Goal: Transaction & Acquisition: Obtain resource

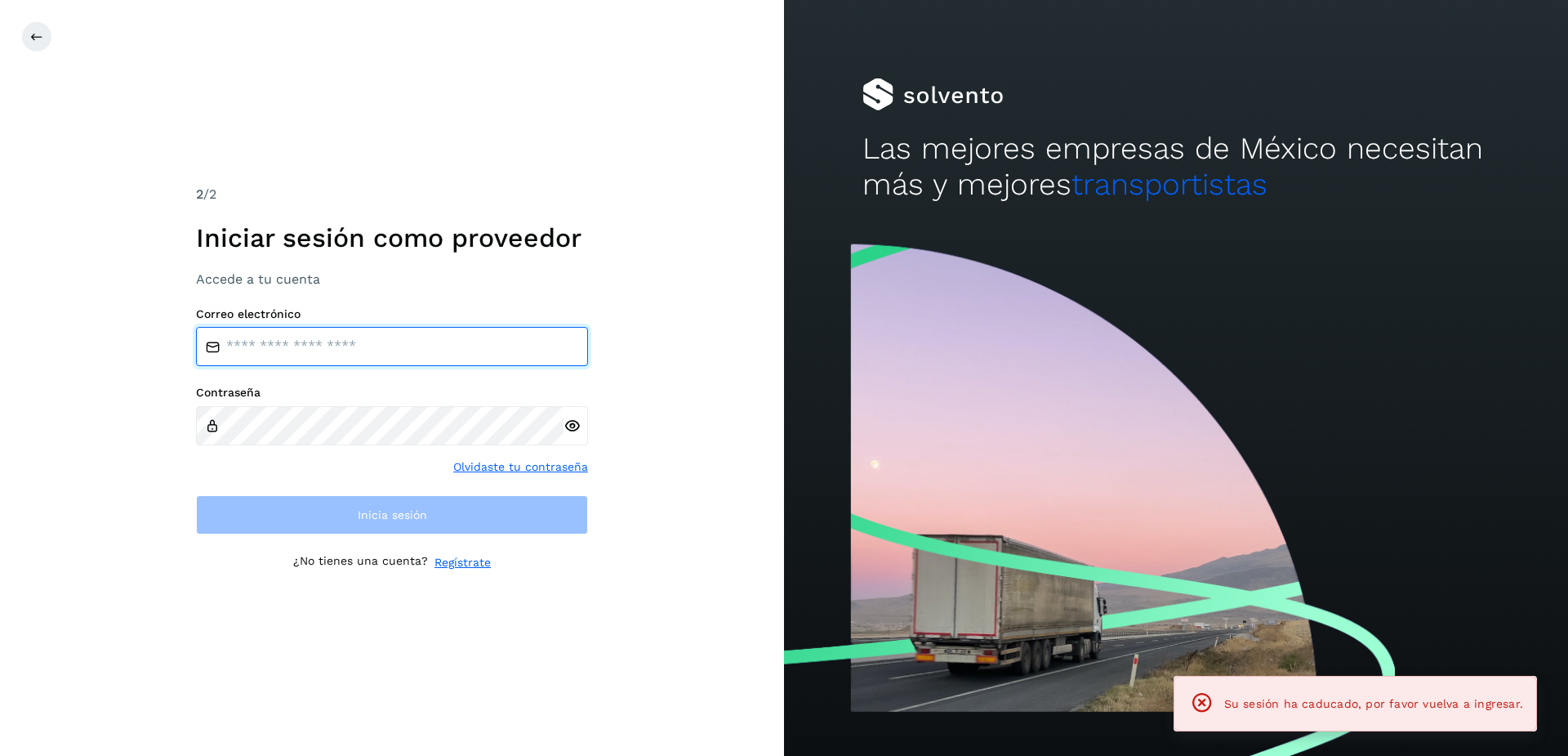
type input "**********"
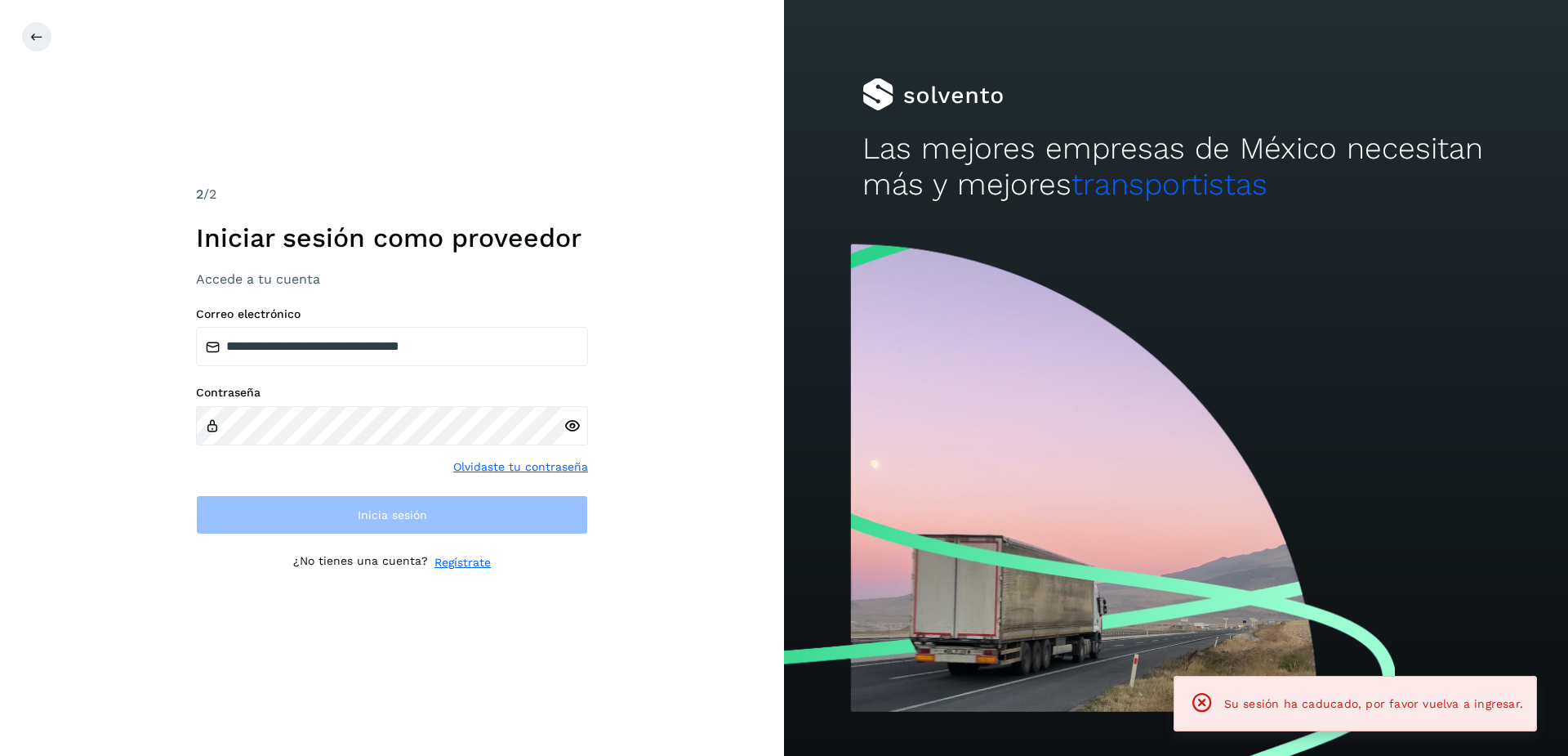
click at [18, 32] on div "**********" at bounding box center [392, 378] width 784 height 756
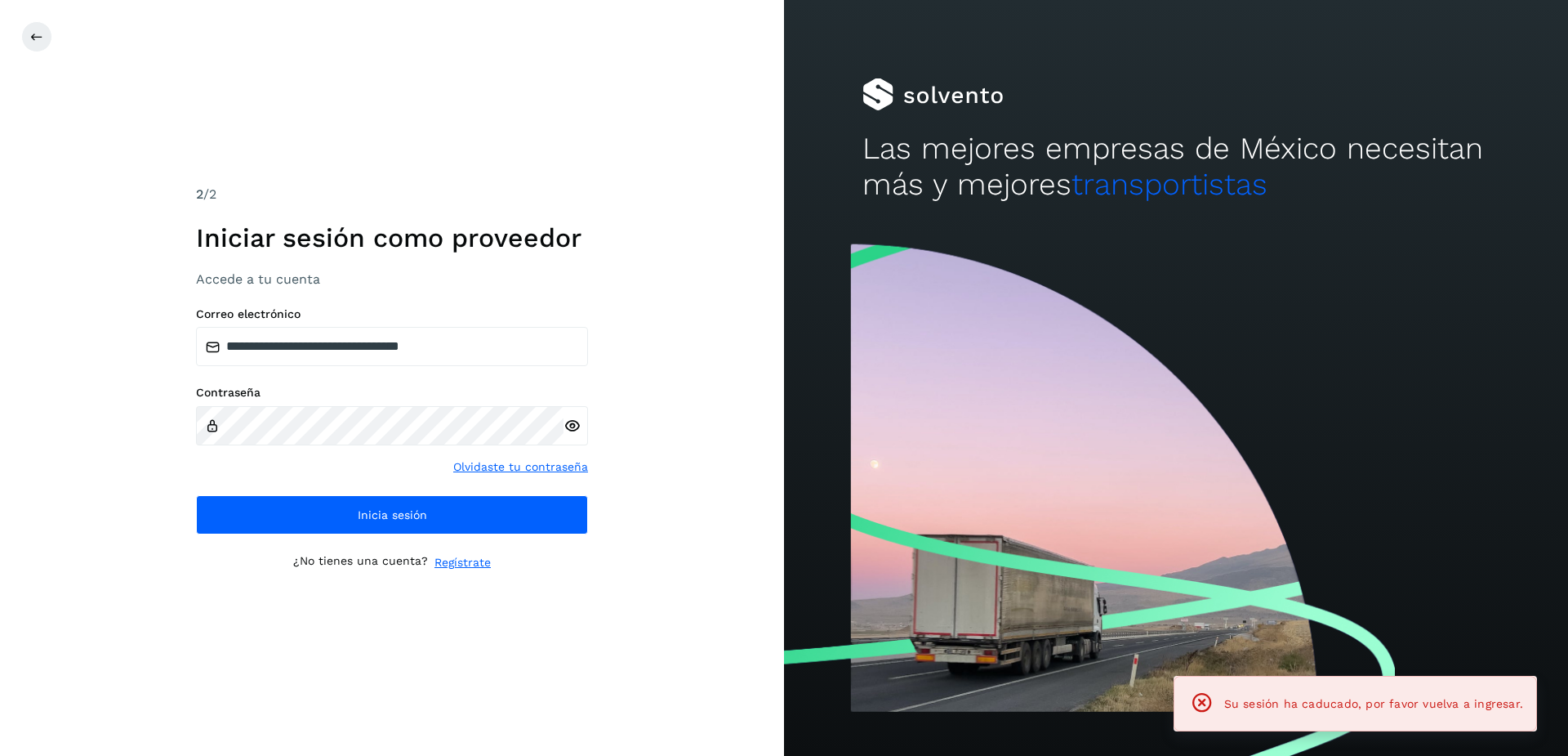
click at [34, 18] on div "**********" at bounding box center [392, 378] width 784 height 756
click at [51, 39] on button at bounding box center [36, 36] width 31 height 31
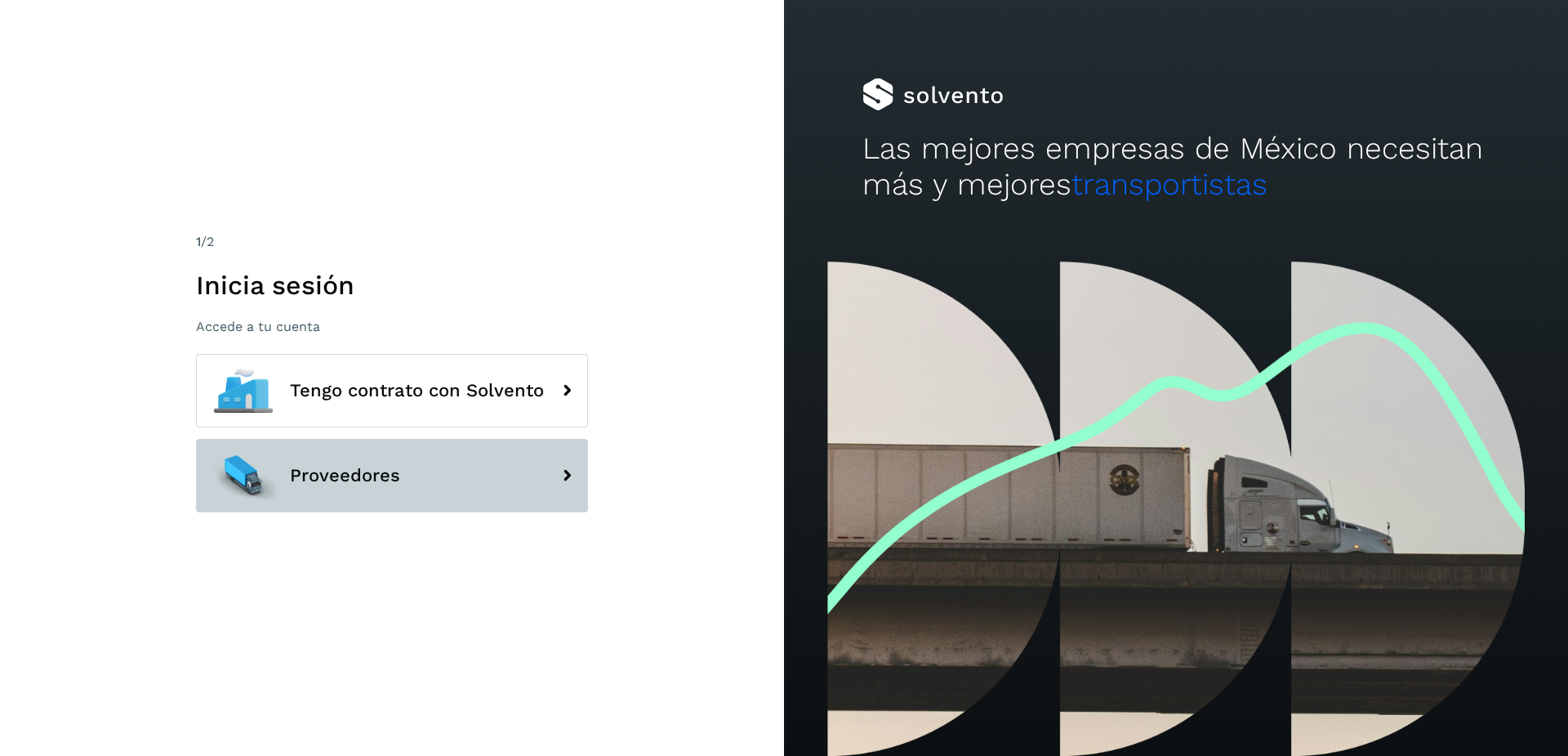
click at [361, 475] on span "Proveedores" at bounding box center [345, 475] width 111 height 20
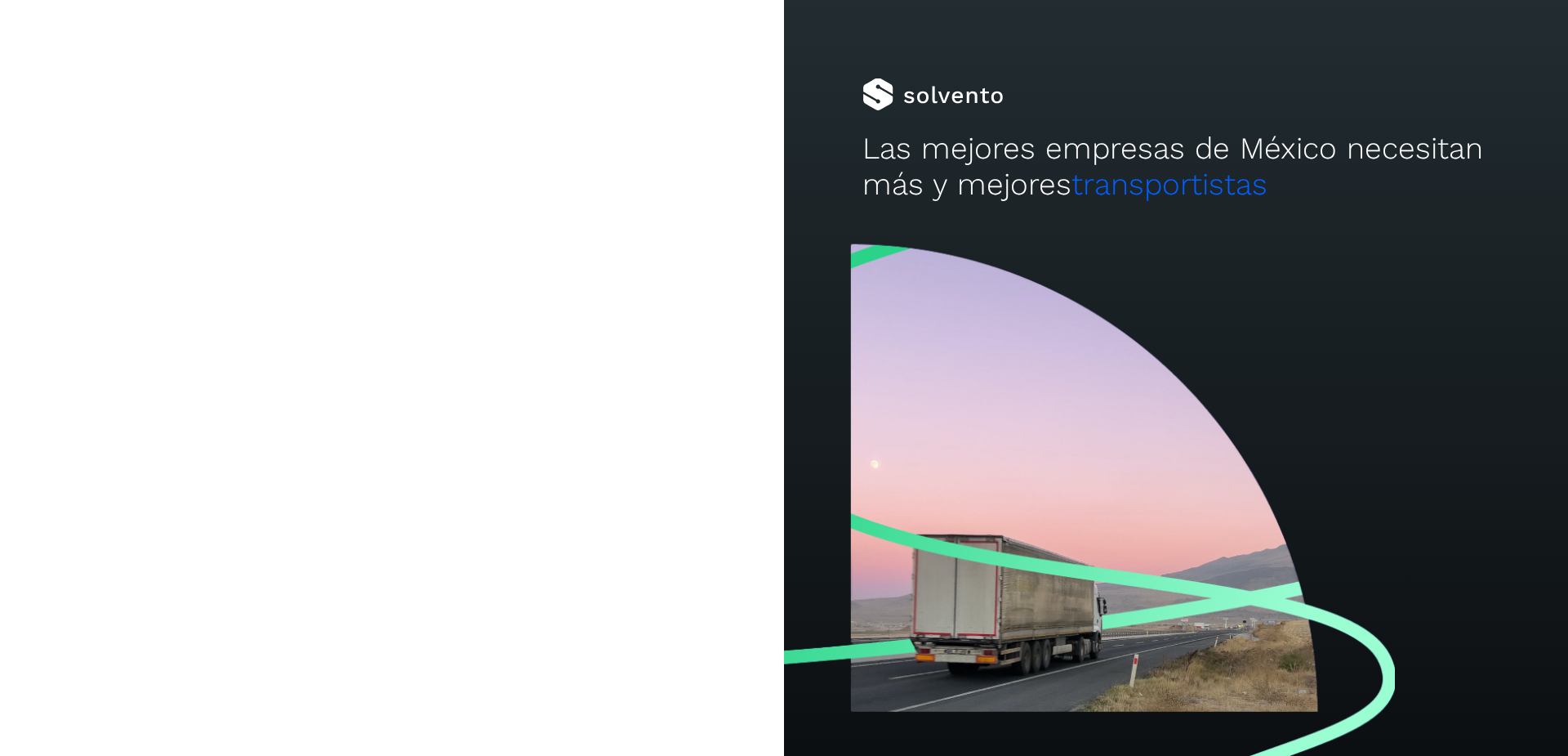
type input "**********"
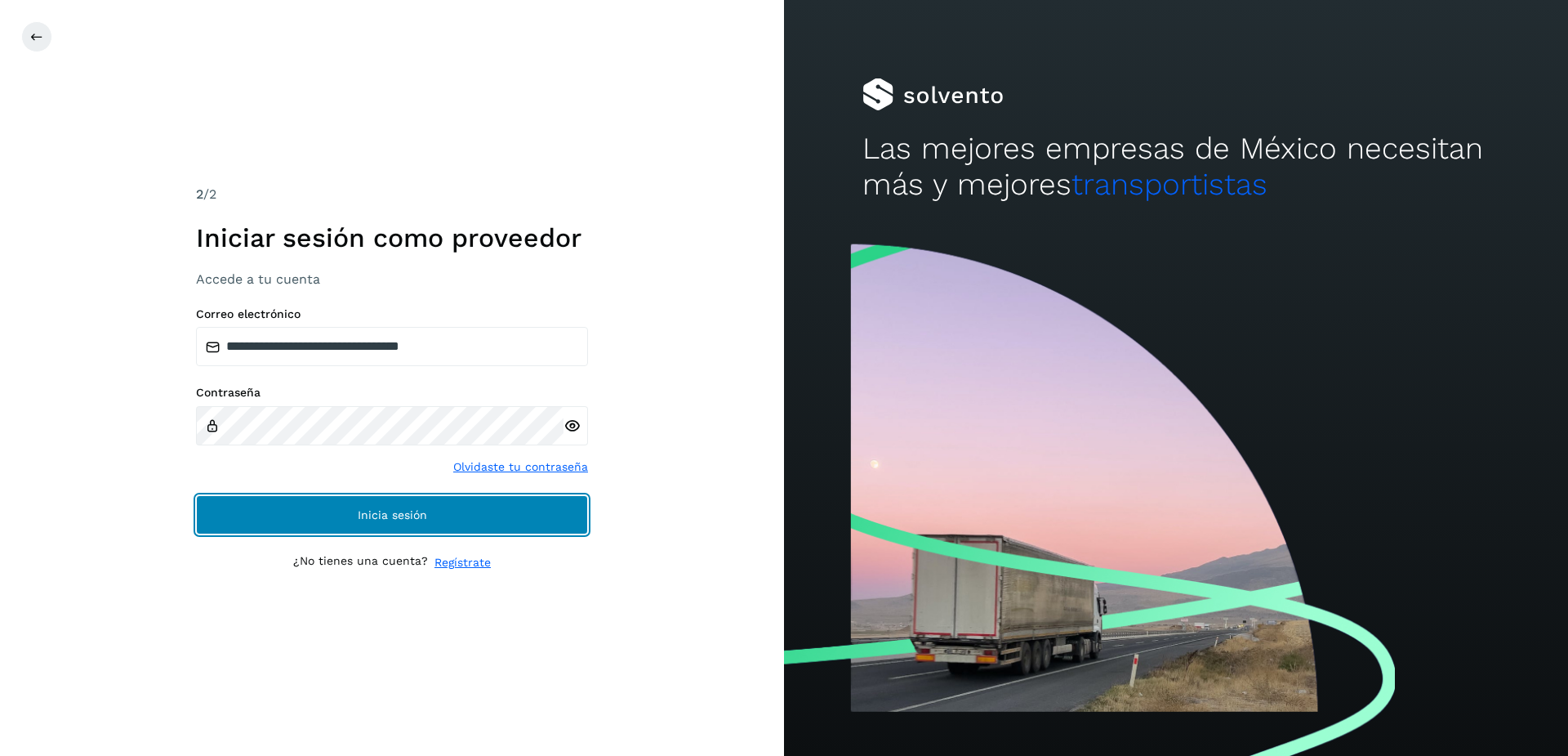
click at [395, 521] on button "Inicia sesión" at bounding box center [391, 514] width 392 height 39
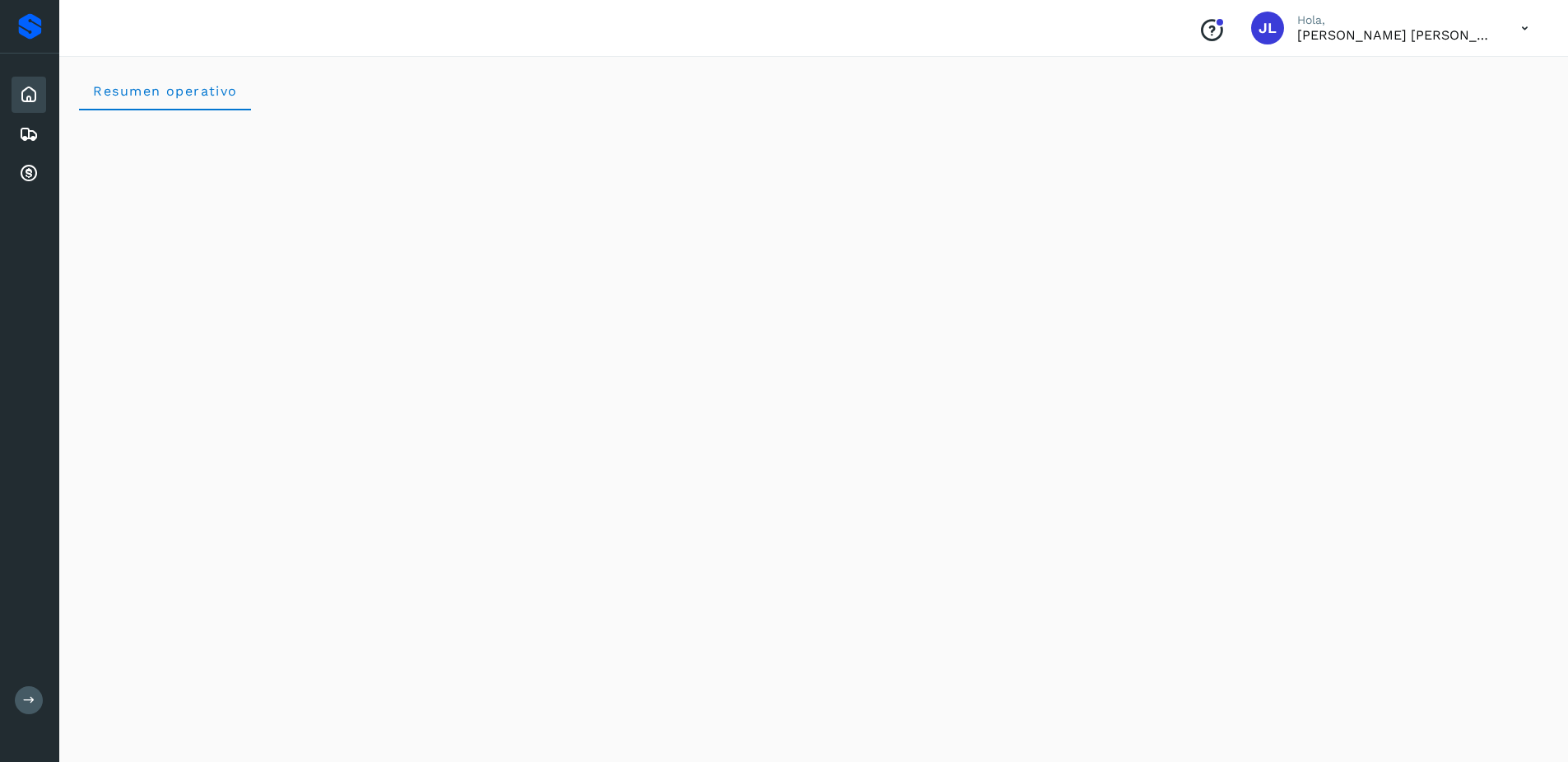
click at [48, 176] on div "Inicio Embarques Cuentas por cobrar" at bounding box center [30, 133] width 59 height 161
click at [27, 178] on icon at bounding box center [29, 173] width 20 height 20
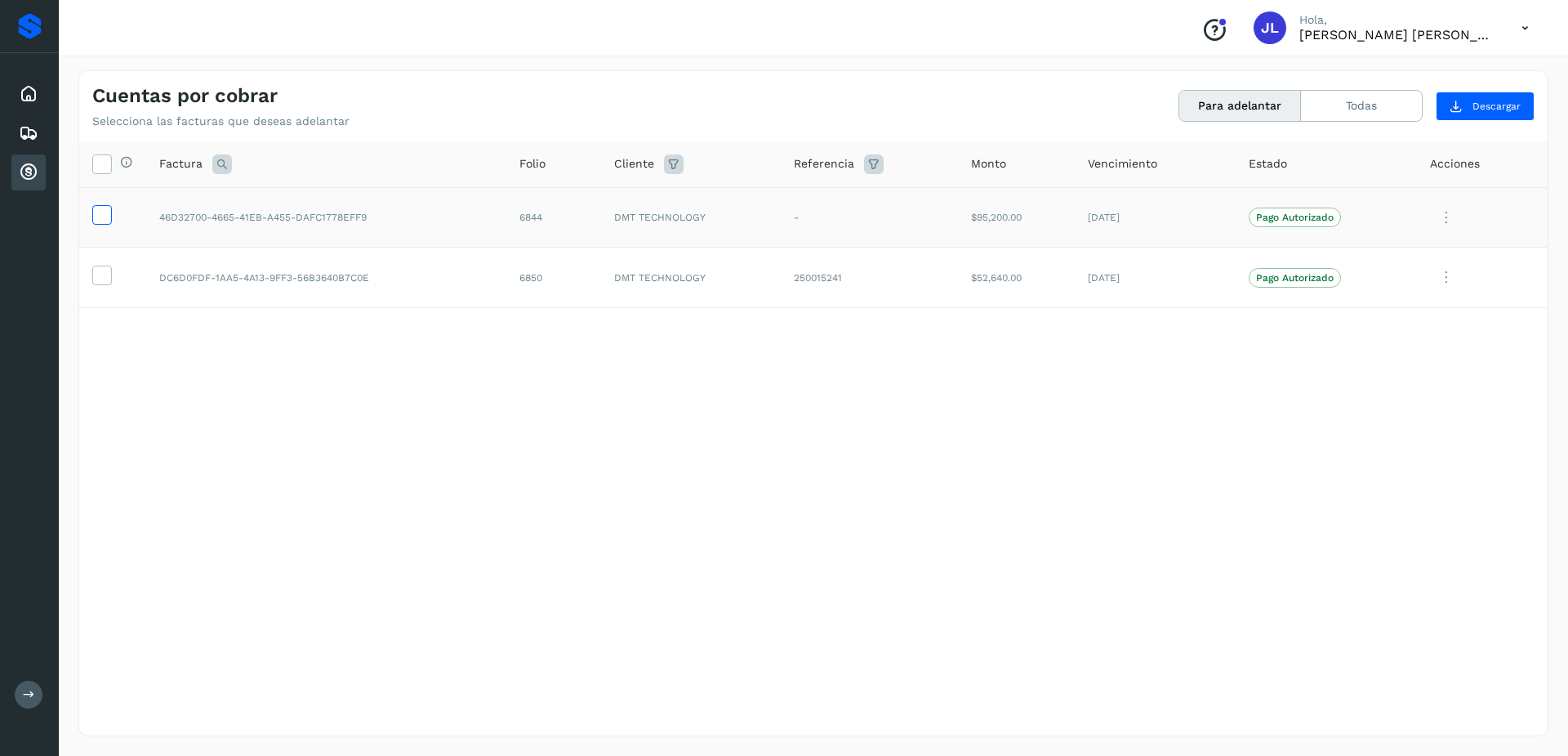
click at [94, 215] on icon at bounding box center [102, 214] width 17 height 17
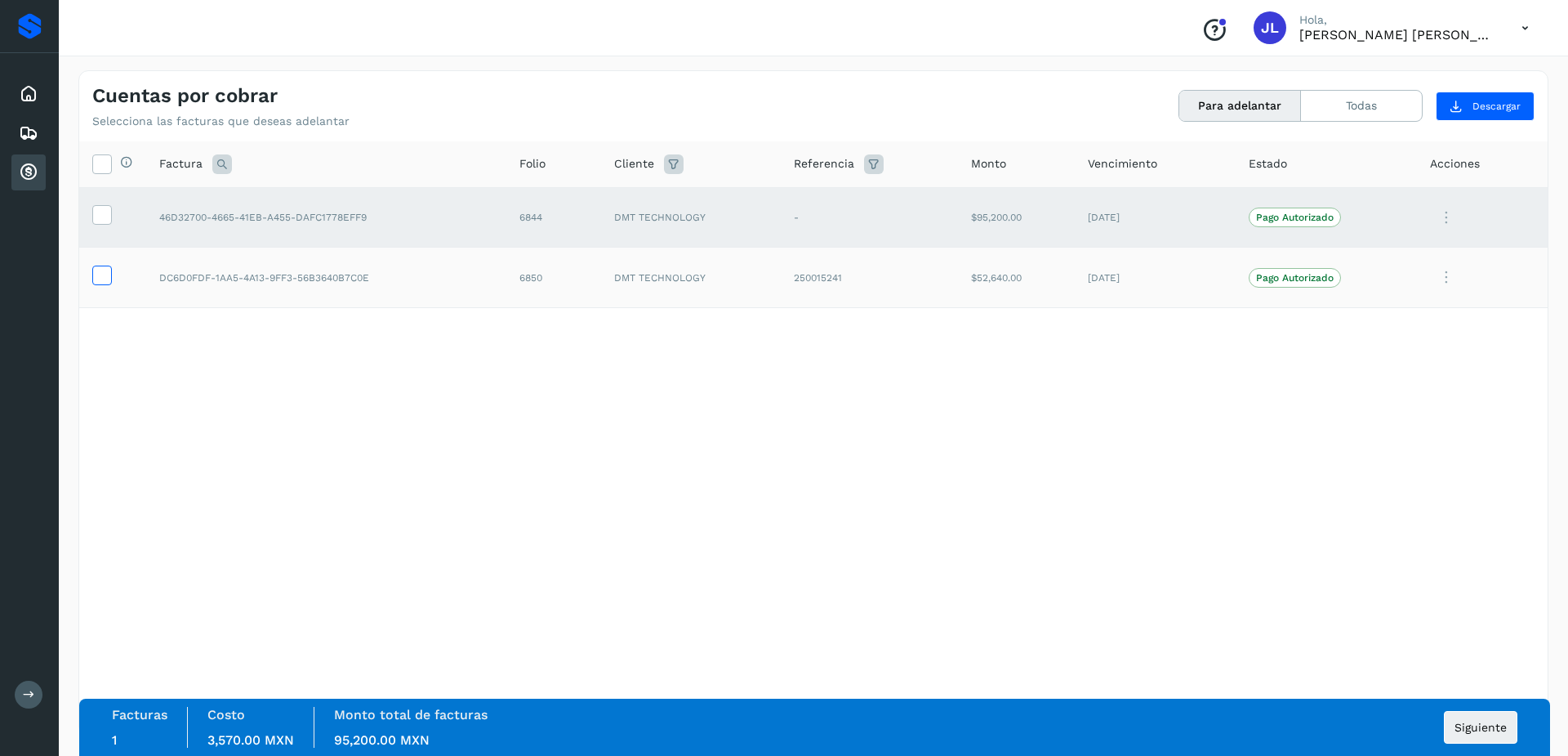
click at [103, 279] on icon at bounding box center [102, 274] width 17 height 17
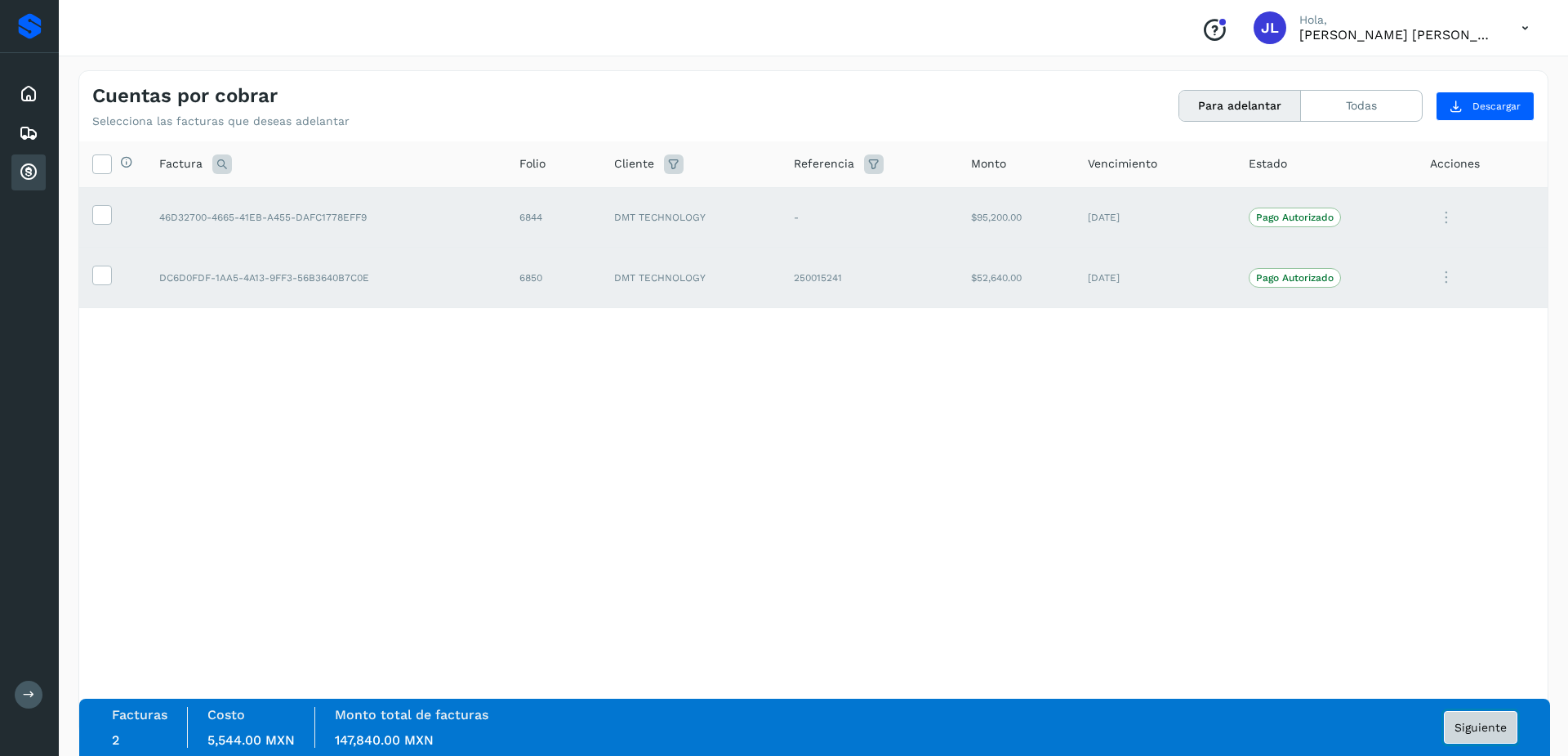
click at [1489, 724] on span "Siguiente" at bounding box center [1480, 727] width 52 height 11
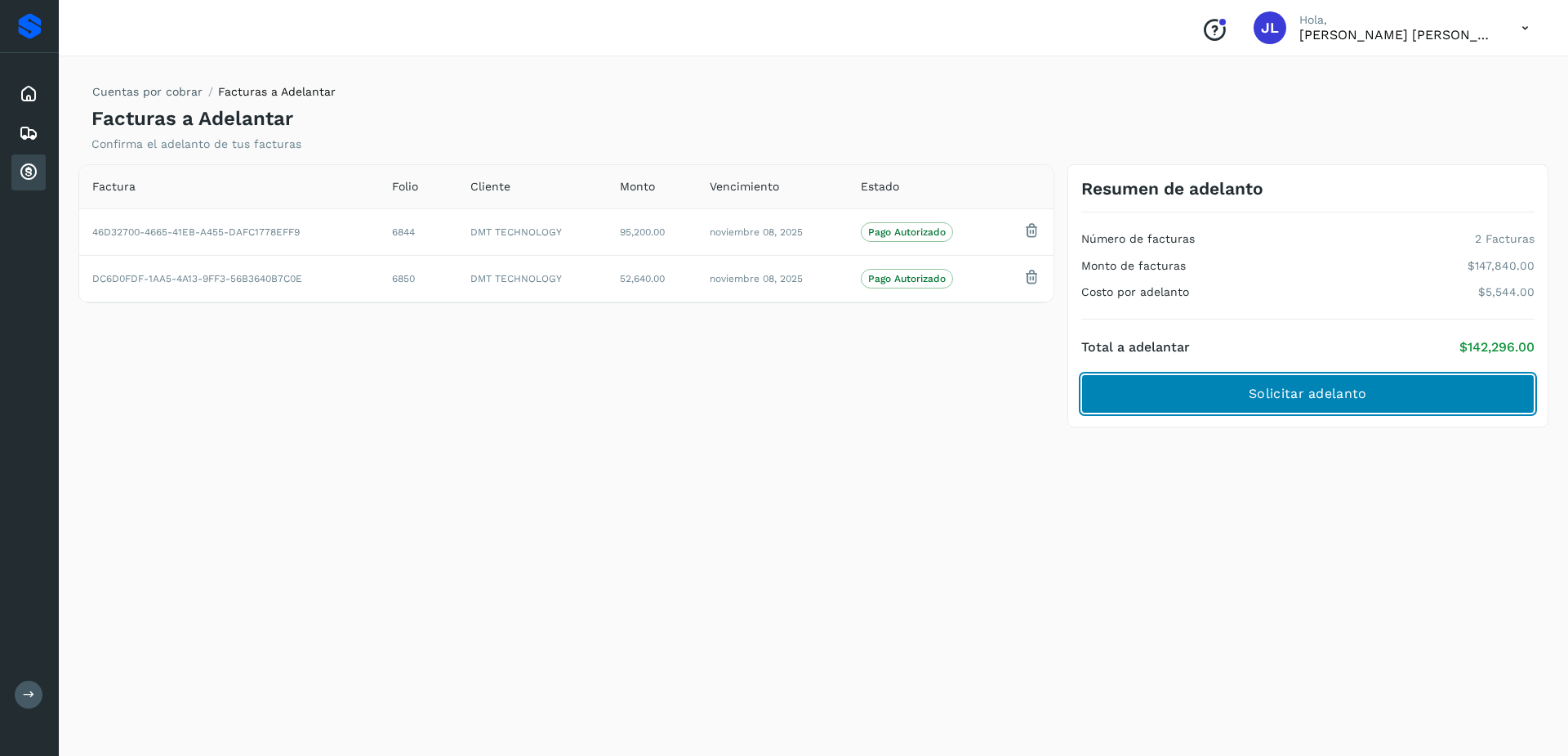
click at [1283, 406] on button "Solicitar adelanto" at bounding box center [1307, 393] width 453 height 39
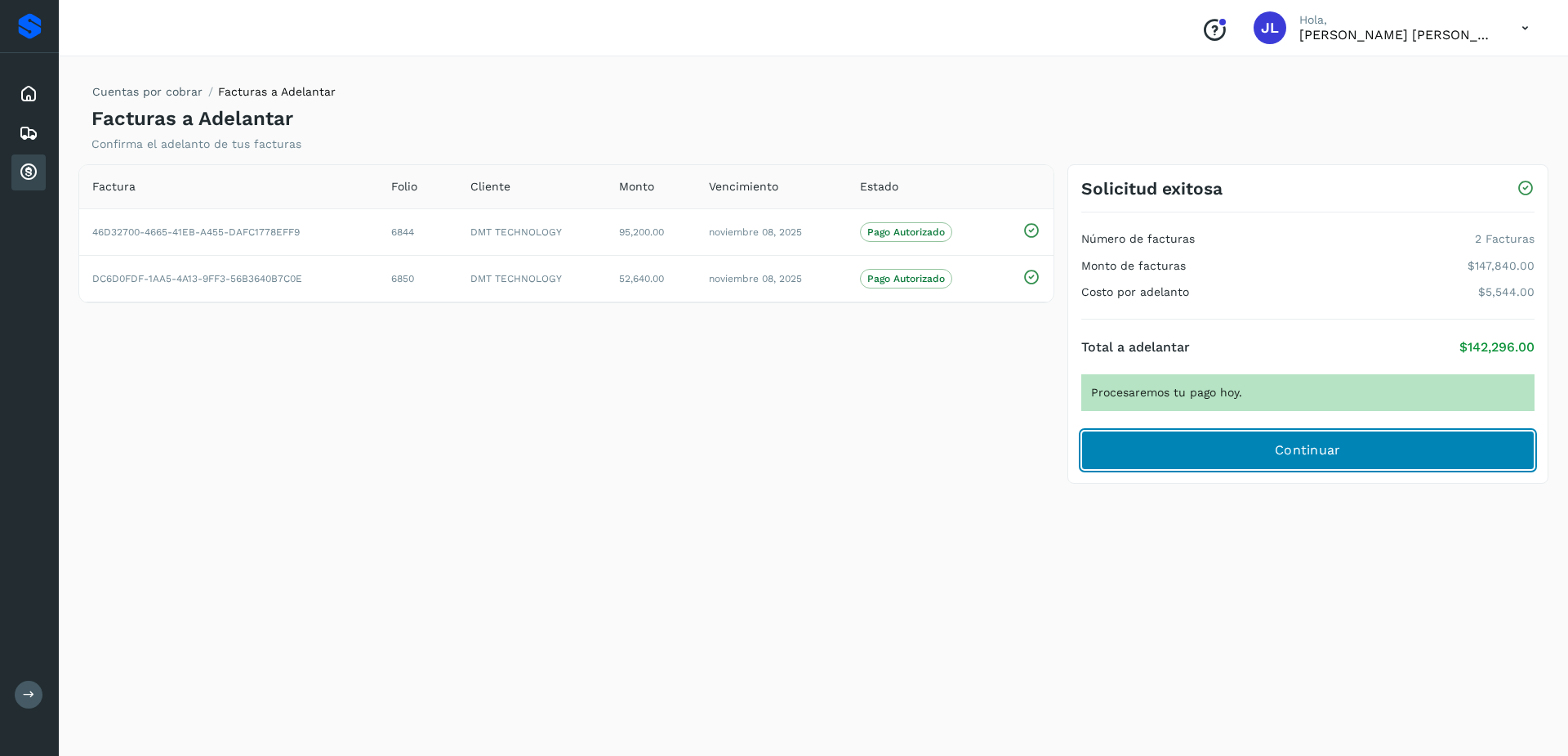
click at [1270, 462] on button "Continuar" at bounding box center [1307, 450] width 453 height 39
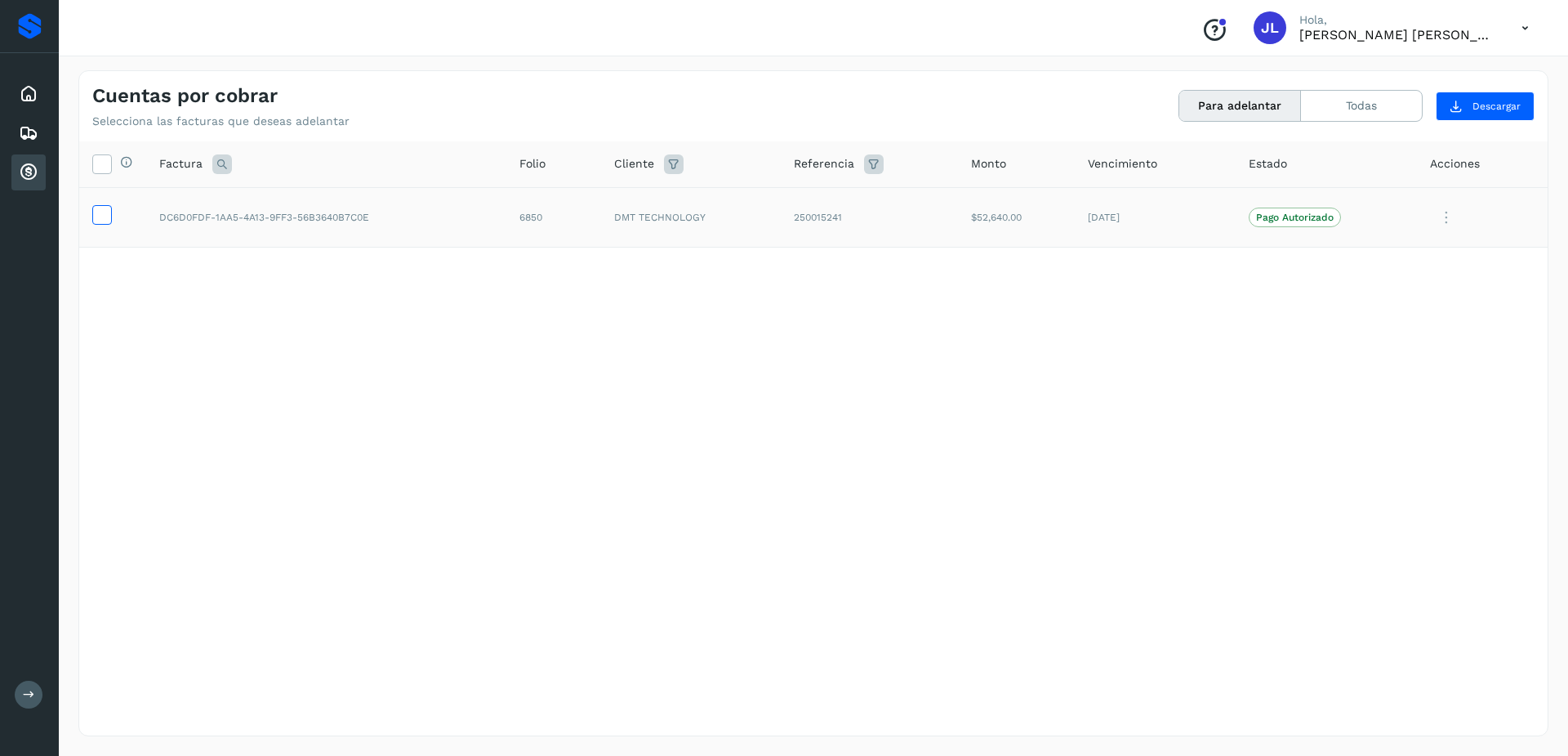
click at [101, 216] on icon at bounding box center [102, 214] width 17 height 17
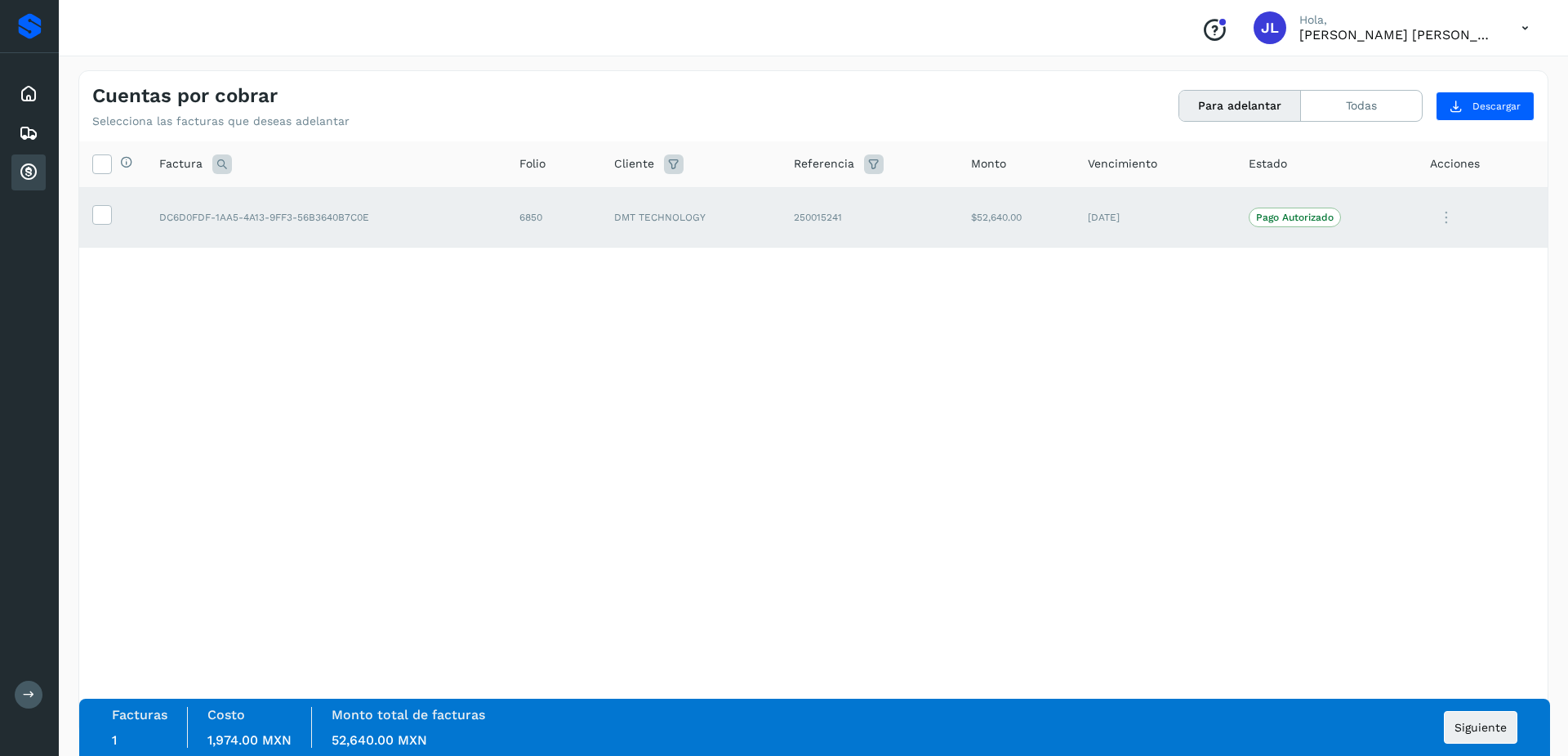
click at [1471, 702] on div "Facturas 1 Costo 1,974.00 MXN Monto total de facturas 52,640.00 MXN Siguiente" at bounding box center [814, 727] width 1471 height 58
click at [1468, 711] on button "Siguiente" at bounding box center [1480, 727] width 74 height 33
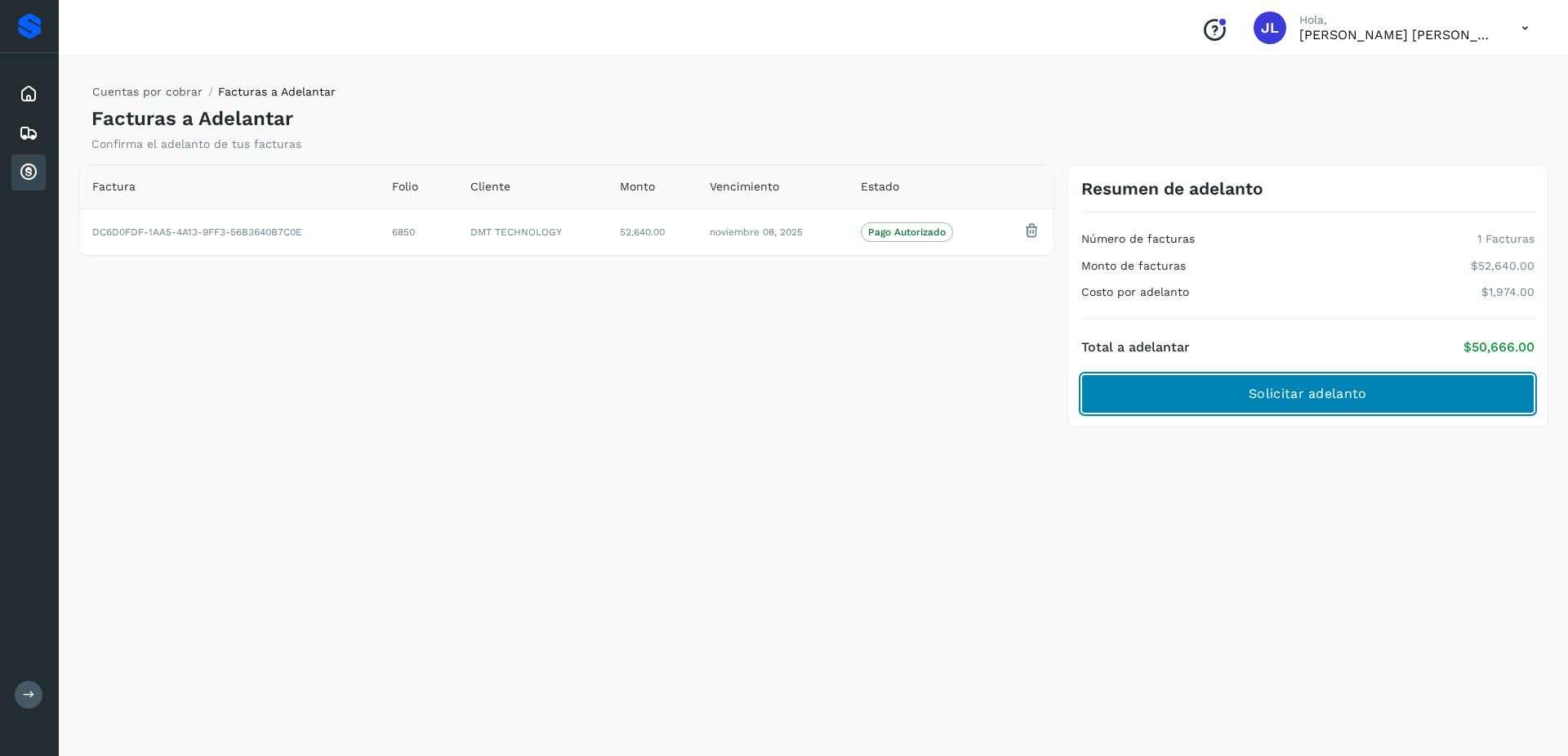
click at [1235, 406] on button "Solicitar adelanto" at bounding box center [1307, 393] width 453 height 39
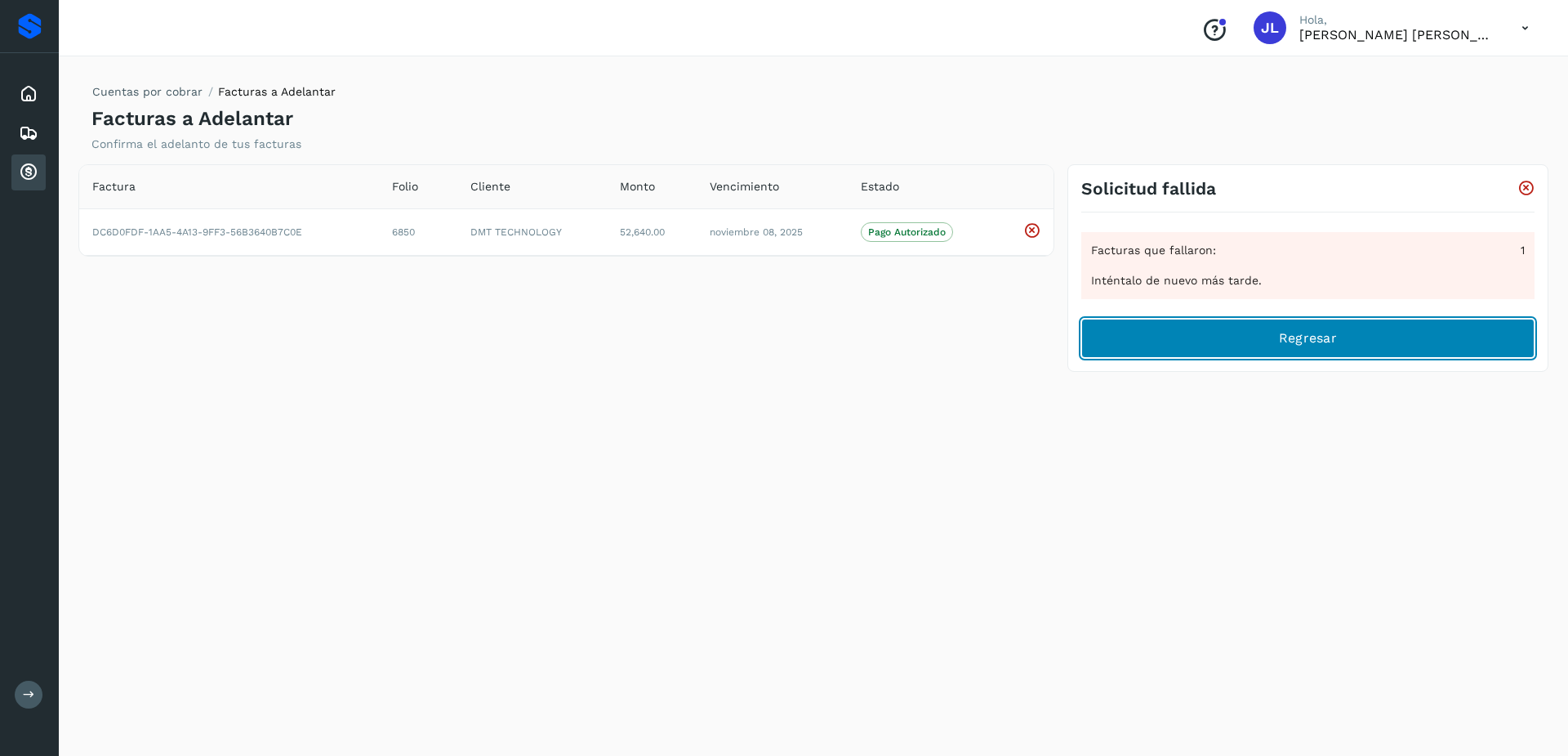
click at [1246, 339] on button "Regresar" at bounding box center [1307, 337] width 453 height 39
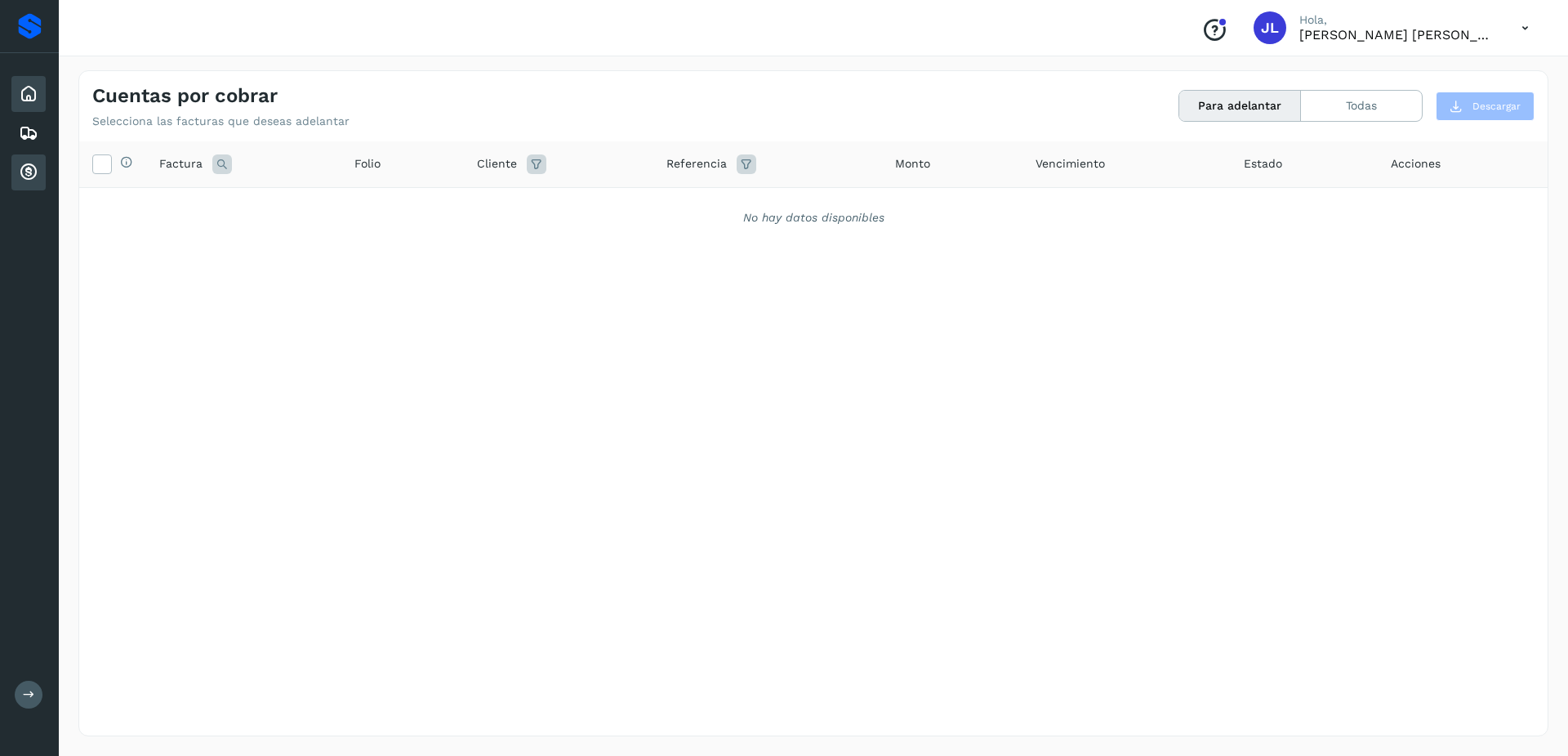
click at [25, 99] on icon at bounding box center [28, 94] width 20 height 20
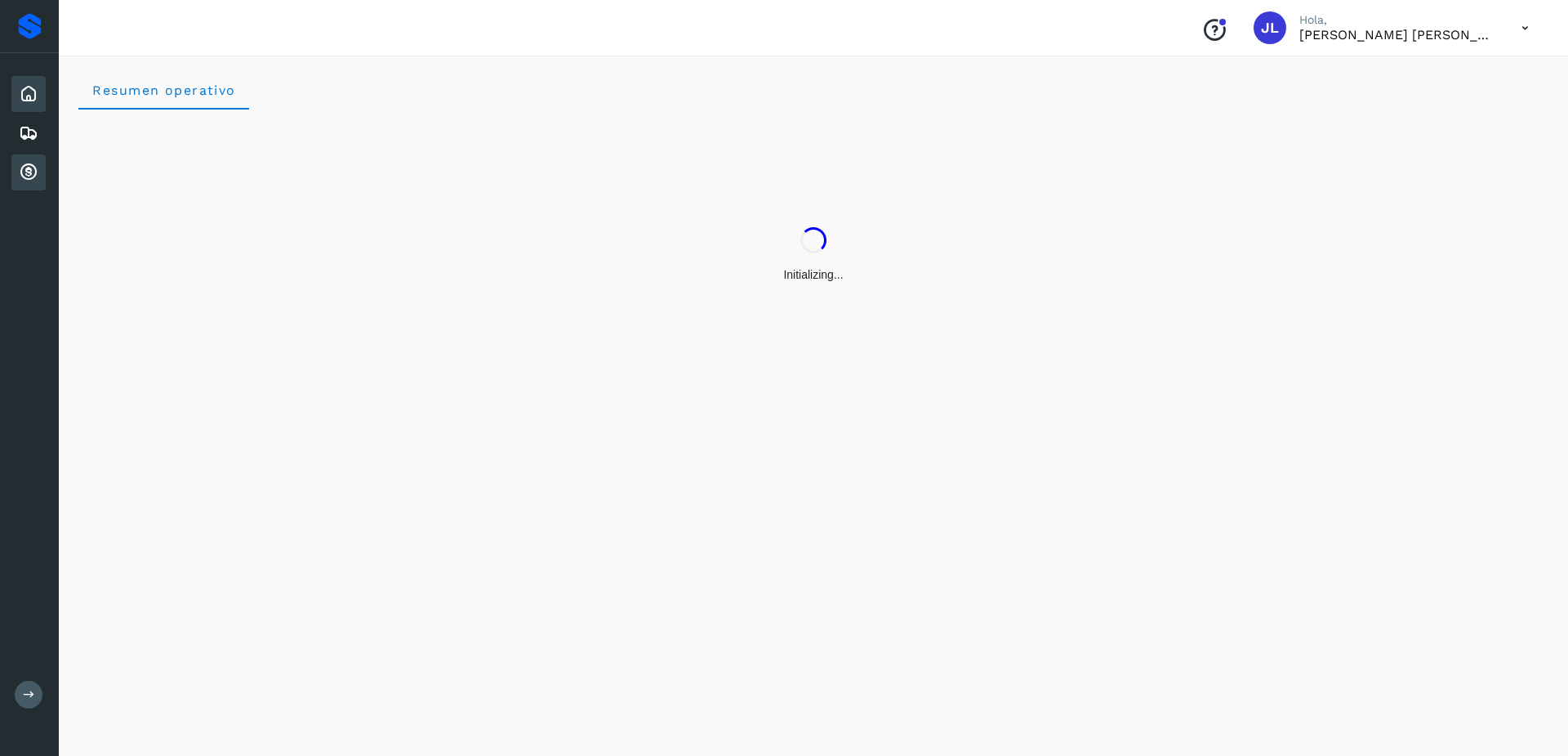
click at [26, 165] on icon at bounding box center [28, 172] width 20 height 20
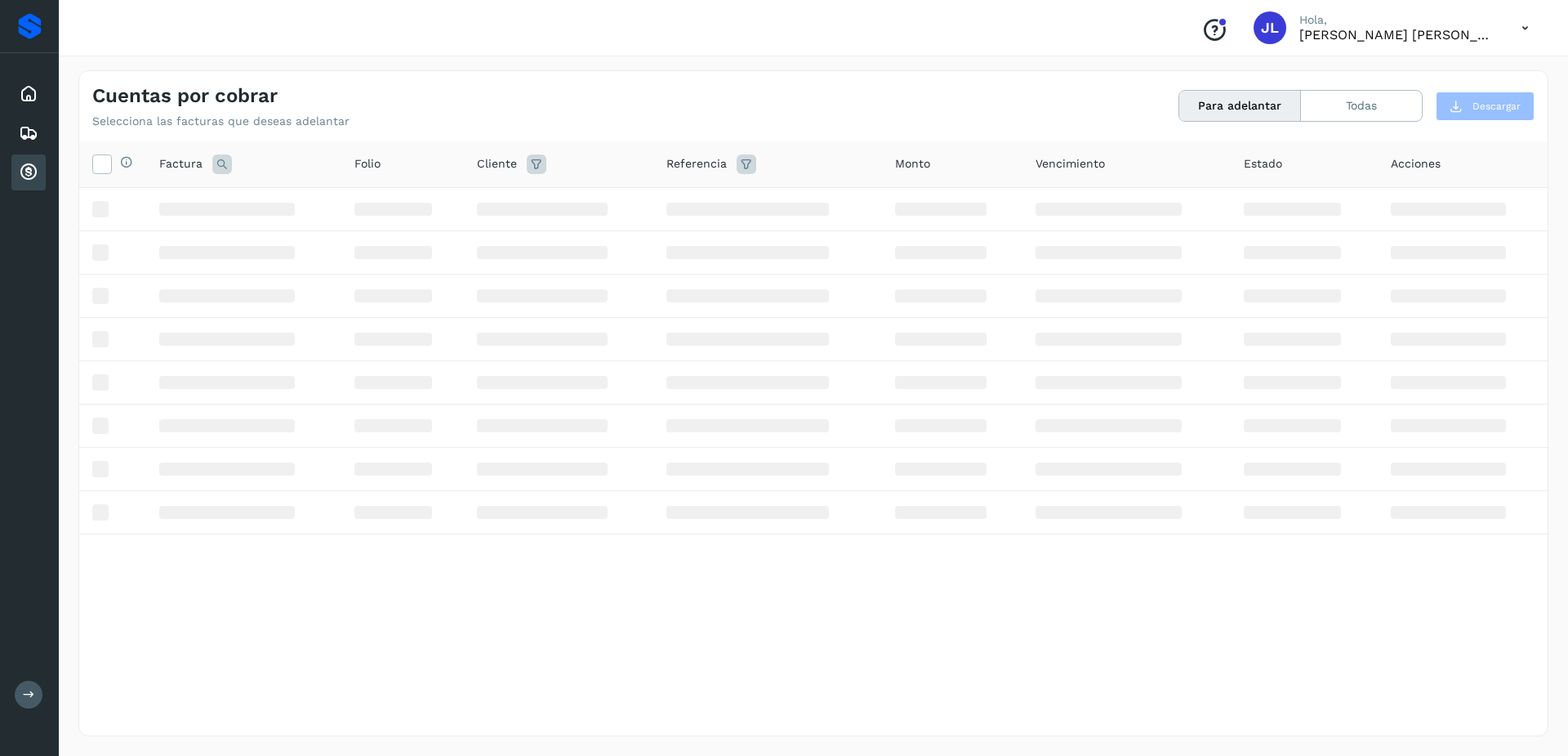
click at [26, 165] on icon at bounding box center [28, 172] width 20 height 20
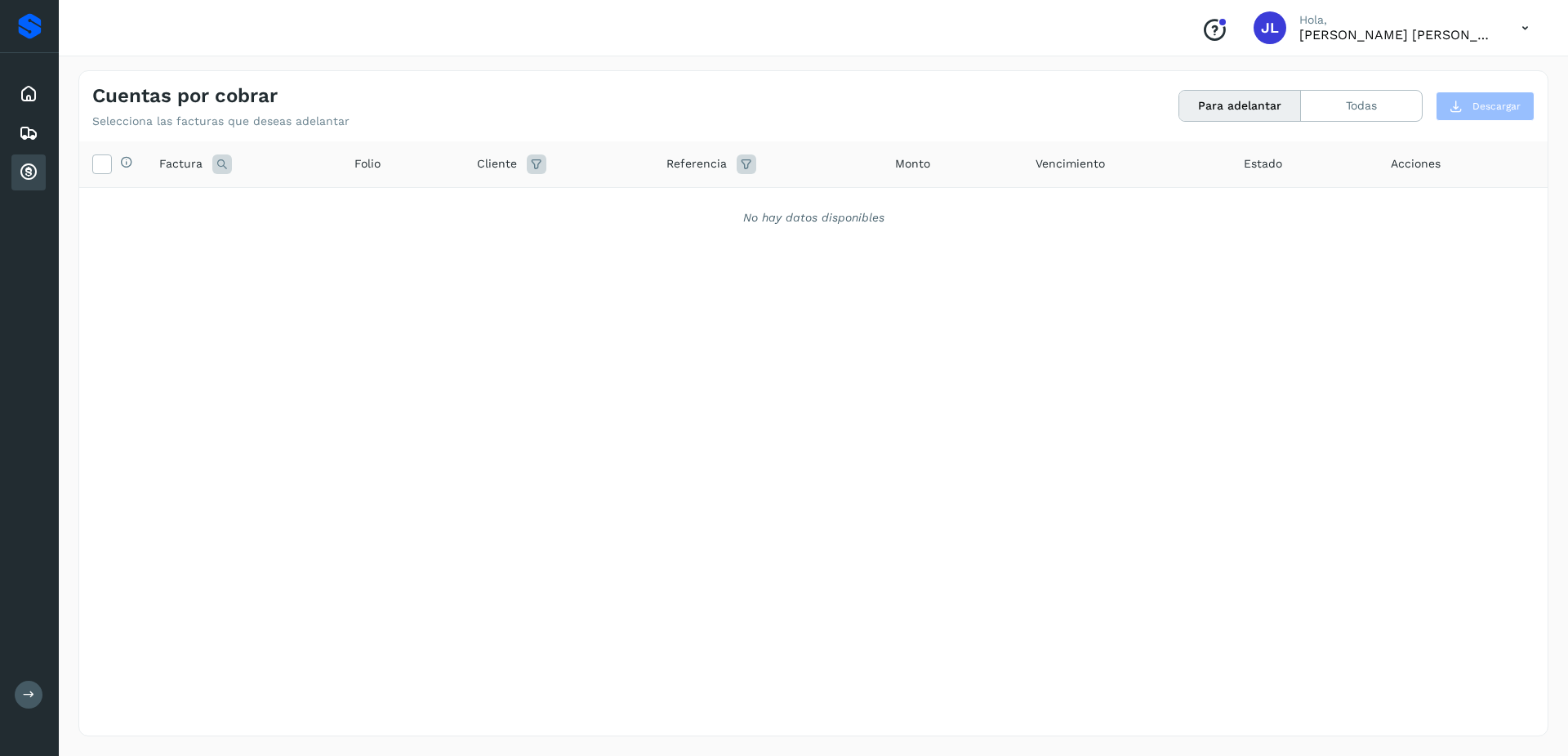
click at [25, 163] on icon at bounding box center [28, 172] width 20 height 20
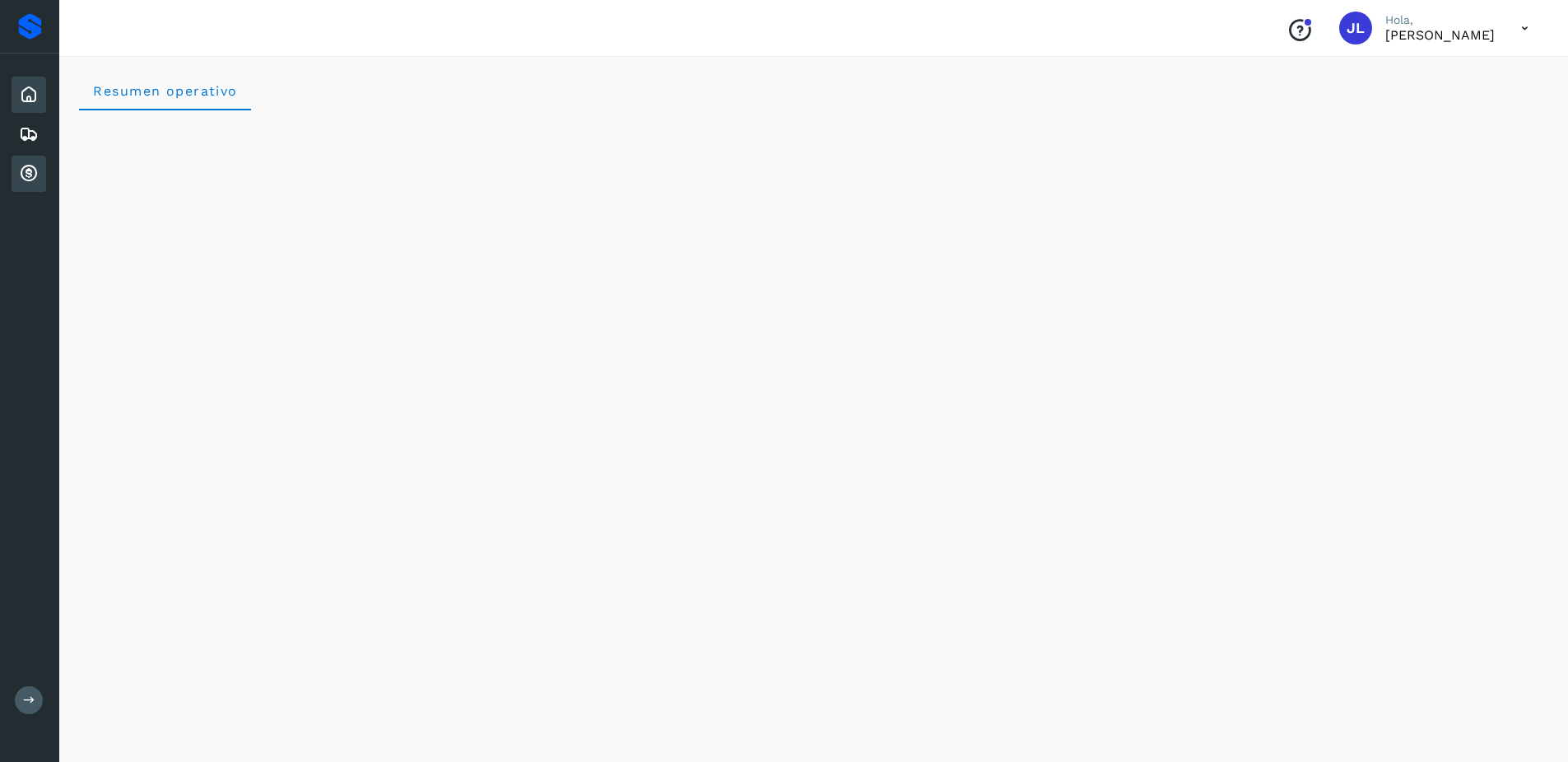
click at [22, 184] on div "Cuentas por cobrar" at bounding box center [29, 173] width 34 height 36
